Goal: Check status: Check status

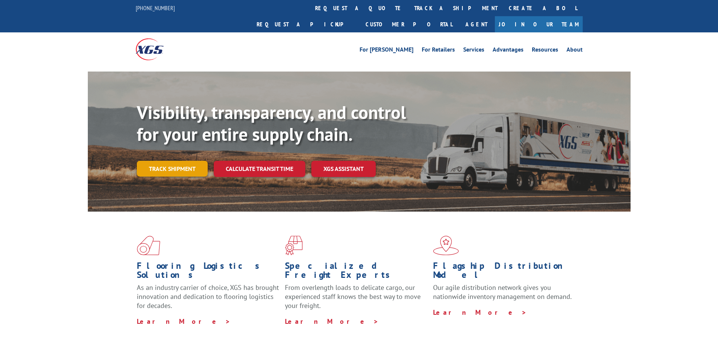
click at [176, 161] on link "Track shipment" at bounding box center [172, 169] width 71 height 16
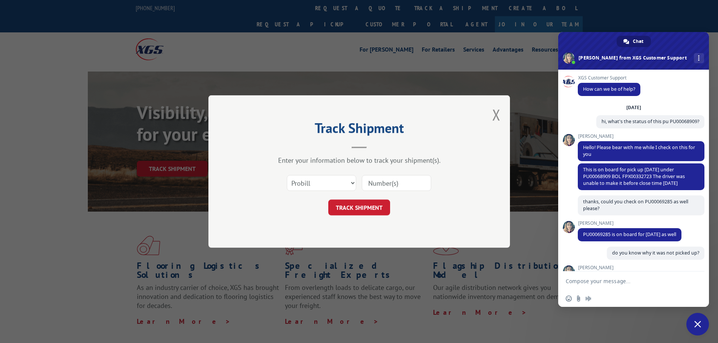
scroll to position [107, 0]
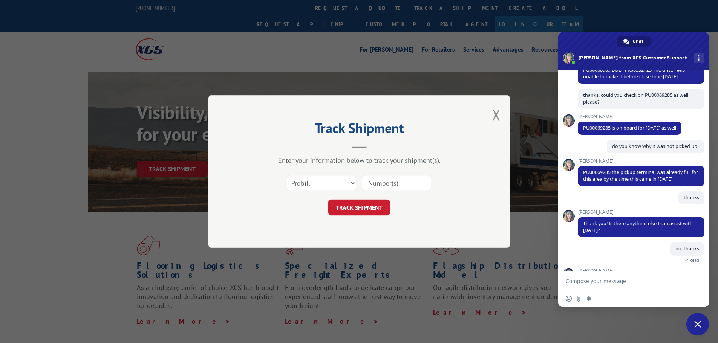
click at [399, 186] on input at bounding box center [396, 183] width 69 height 16
paste input "17613522"
type input "17613522"
click at [380, 204] on button "TRACK SHIPMENT" at bounding box center [359, 208] width 62 height 16
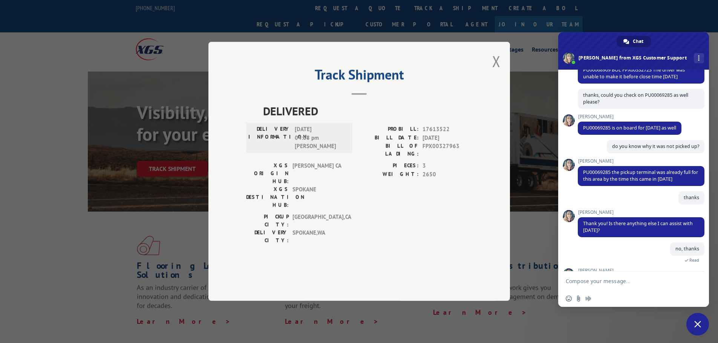
click at [450, 158] on span "FPX00327963" at bounding box center [447, 150] width 50 height 16
copy span "FPX00327963"
click at [699, 325] on span "Close chat" at bounding box center [697, 324] width 7 height 7
